Goal: Obtain resource: Download file/media

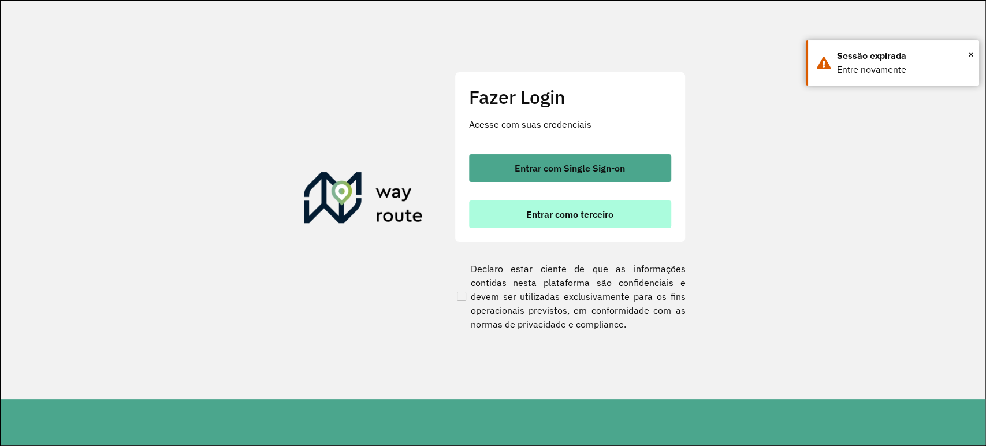
click at [524, 201] on button "Entrar como terceiro" at bounding box center [570, 214] width 202 height 28
click at [560, 214] on span "Entrar como terceiro" at bounding box center [569, 214] width 87 height 9
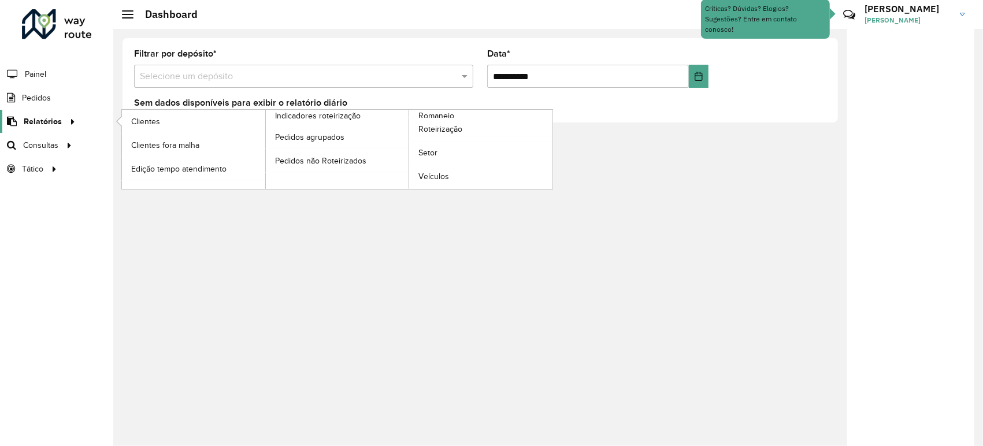
click at [61, 128] on link "Relatórios" at bounding box center [39, 121] width 79 height 23
click at [68, 118] on icon at bounding box center [71, 120] width 10 height 17
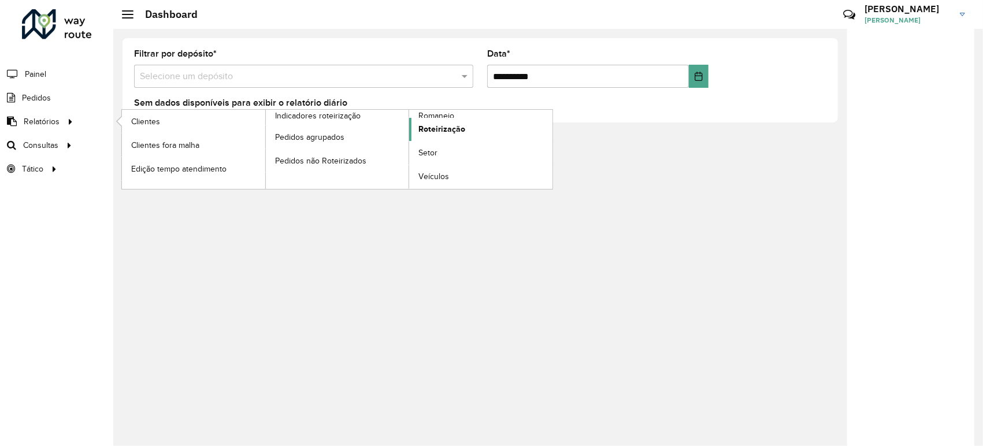
click at [436, 128] on span "Roteirização" at bounding box center [441, 129] width 47 height 12
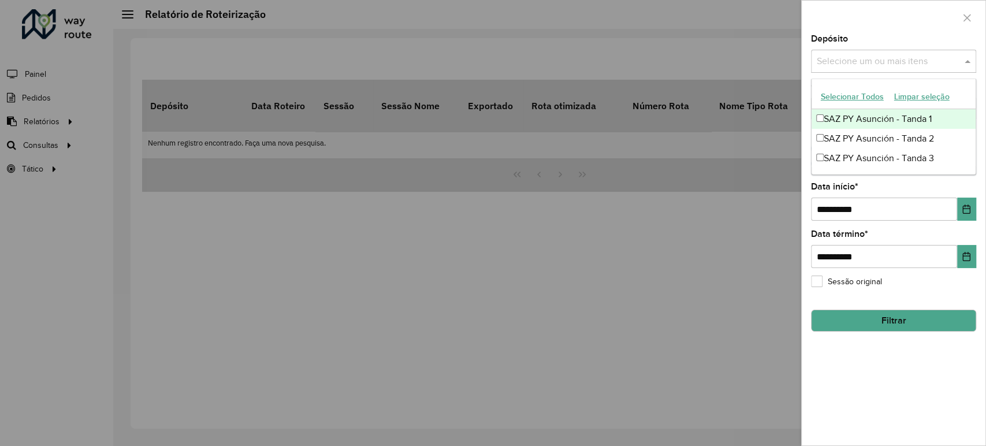
click at [835, 59] on input "text" at bounding box center [888, 62] width 148 height 14
click at [827, 117] on div "SAZ PY Asunción - Tanda 1" at bounding box center [894, 119] width 164 height 20
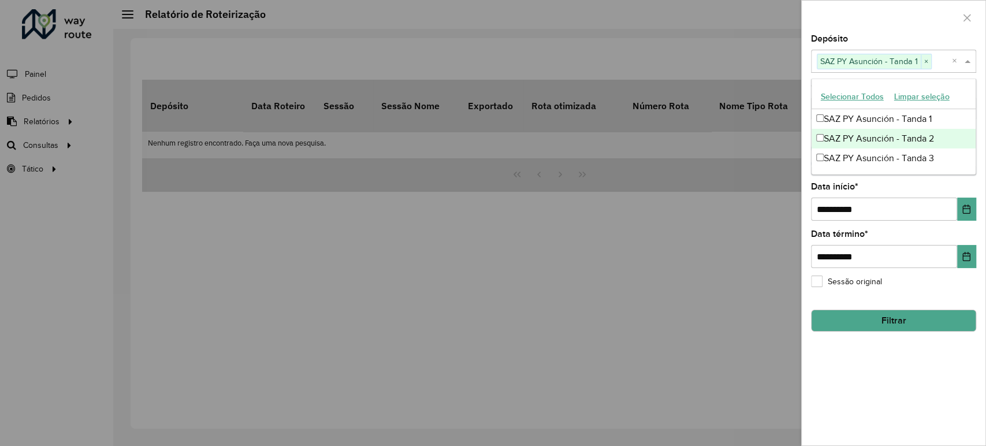
click at [827, 133] on div "SAZ PY Asunción - Tanda 2" at bounding box center [894, 139] width 164 height 20
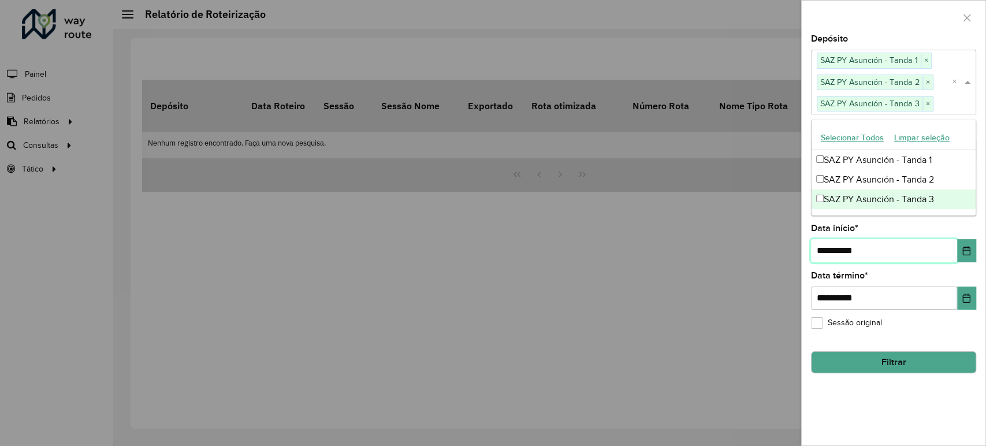
click at [827, 248] on input "**********" at bounding box center [884, 250] width 146 height 23
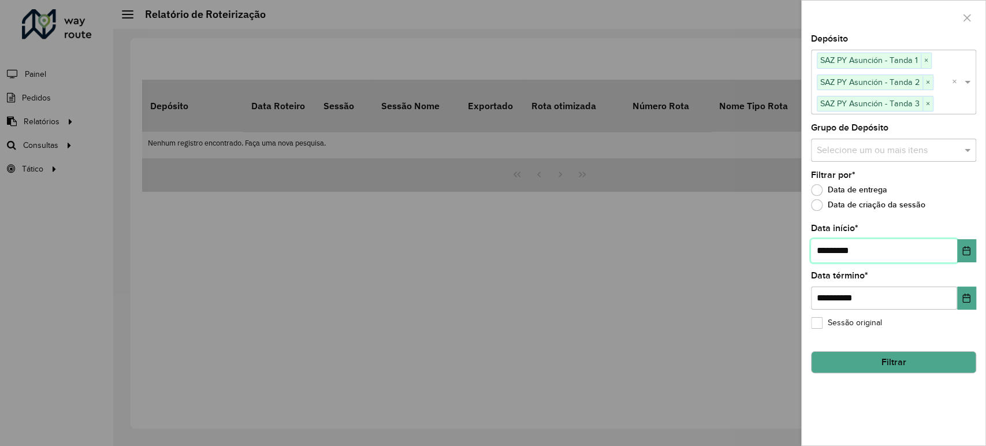
type input "**********"
click at [878, 355] on button "Filtrar" at bounding box center [893, 362] width 165 height 22
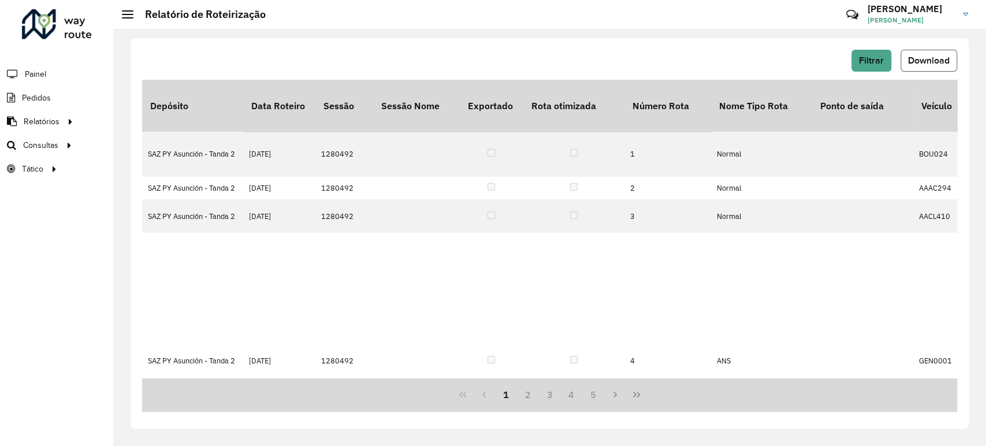
click at [903, 57] on button "Download" at bounding box center [929, 61] width 57 height 22
